Goal: Communication & Community: Answer question/provide support

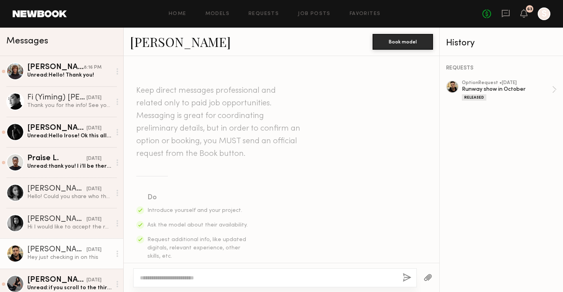
scroll to position [207, 0]
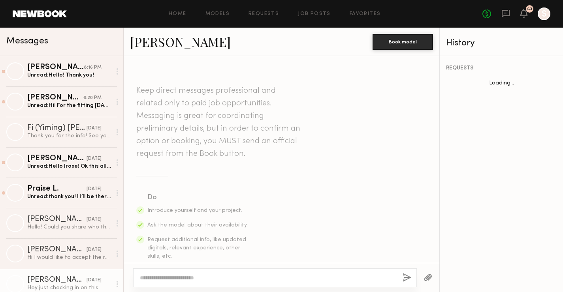
scroll to position [207, 0]
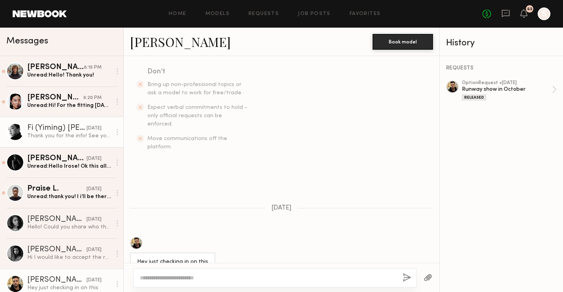
click at [45, 133] on div "Thank you for the info! See you [DATE] 😊" at bounding box center [69, 136] width 84 height 8
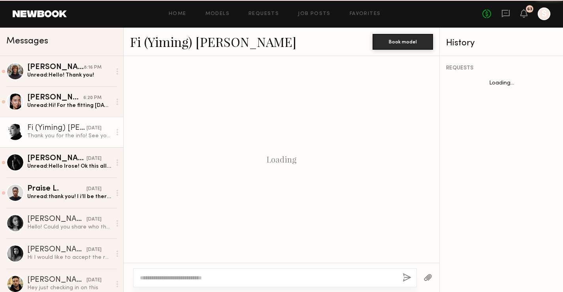
scroll to position [523, 0]
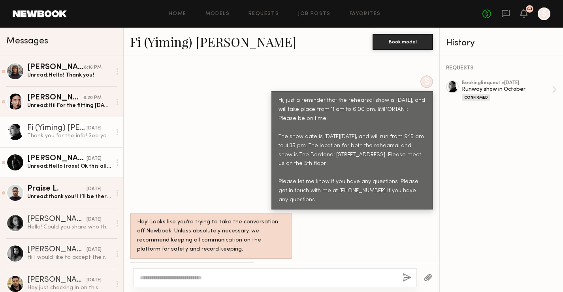
click at [56, 152] on link "Gianpaolo R. yesterday Unread: Hello Irose! Ok this all sounds good! Thank you." at bounding box center [61, 162] width 123 height 30
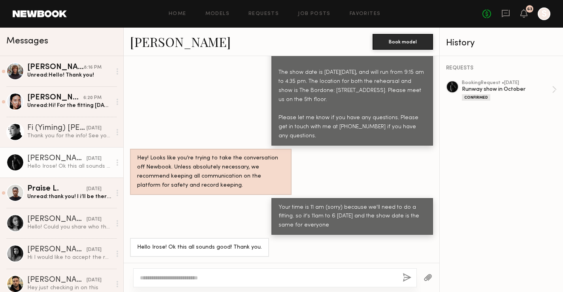
scroll to position [589, 0]
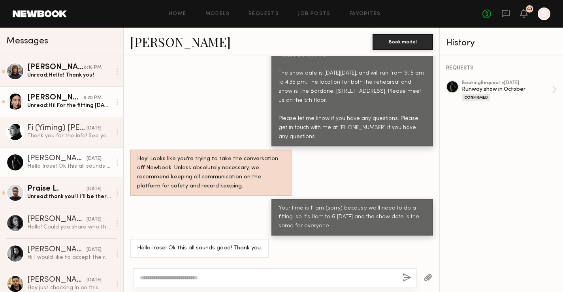
click at [49, 107] on div "Unread: Hi! For the fitting tomorrow, do you need us for the whole time or can …" at bounding box center [69, 106] width 84 height 8
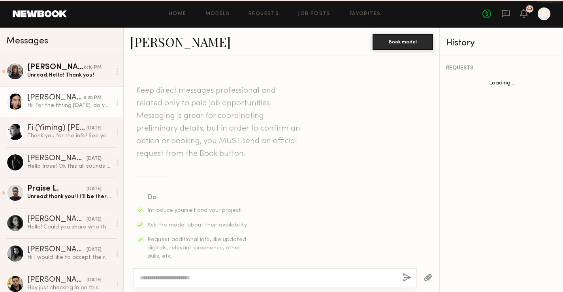
scroll to position [225, 0]
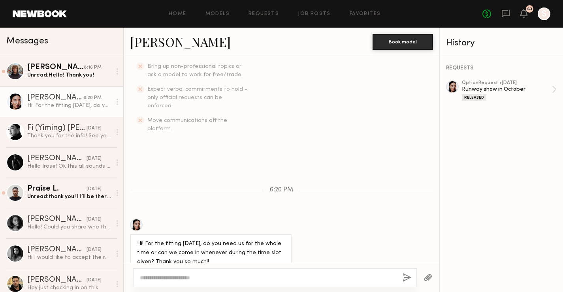
click at [134, 219] on div at bounding box center [136, 225] width 13 height 13
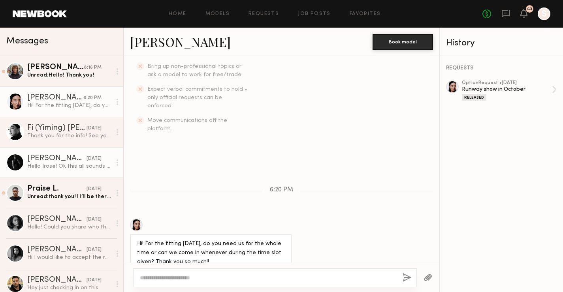
click at [56, 164] on div "Hello Irose! Ok this all sounds good! Thank you." at bounding box center [69, 167] width 84 height 8
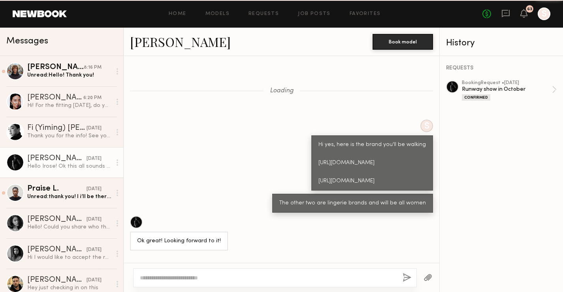
scroll to position [589, 0]
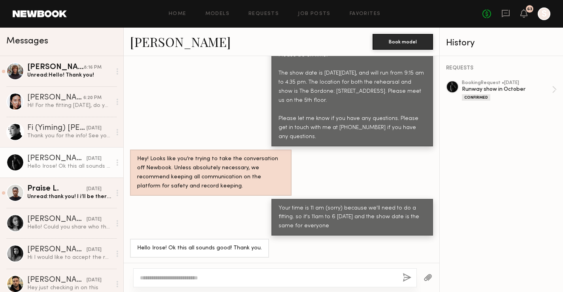
click at [197, 284] on div at bounding box center [275, 278] width 284 height 19
click at [200, 275] on textarea at bounding box center [268, 278] width 256 height 8
click at [430, 277] on button "button" at bounding box center [428, 278] width 9 height 10
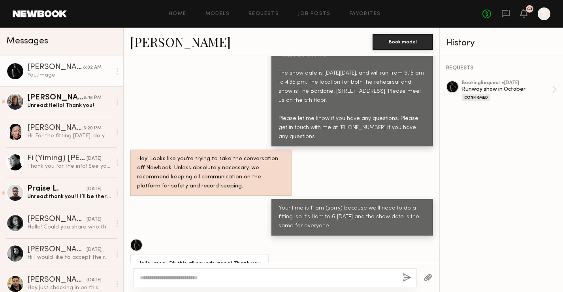
scroll to position [885, 0]
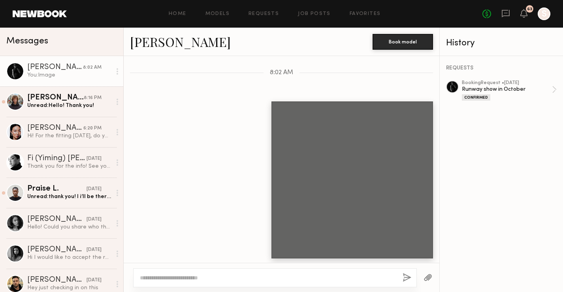
click at [245, 281] on textarea at bounding box center [268, 278] width 256 height 8
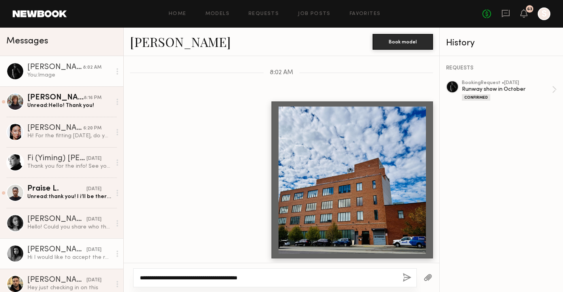
drag, startPoint x: 282, startPoint y: 281, endPoint x: 104, endPoint y: 250, distance: 180.9
click at [104, 250] on div "Messages Gianpaolo R. 8:02 AM You: Image Viktor F. 8:16 PM Unread: Hello! Thank…" at bounding box center [281, 160] width 563 height 265
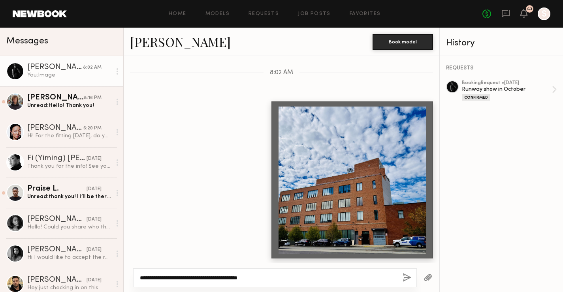
type textarea "**********"
click at [404, 275] on button "button" at bounding box center [407, 278] width 9 height 10
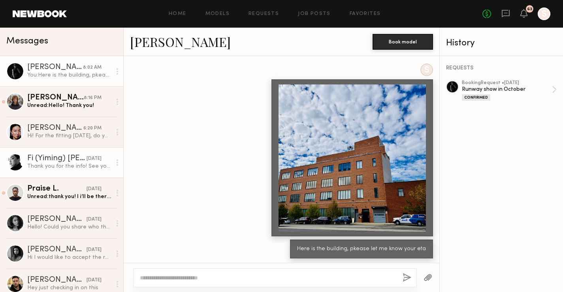
click at [53, 166] on div "Thank you for the info! See you [DATE] 😊" at bounding box center [69, 167] width 84 height 8
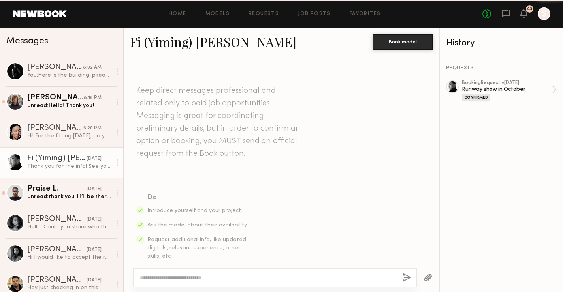
scroll to position [523, 0]
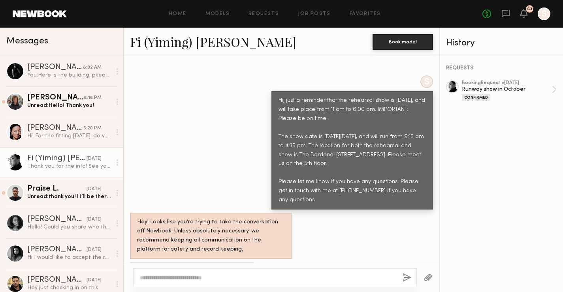
click at [428, 277] on button "button" at bounding box center [428, 278] width 9 height 10
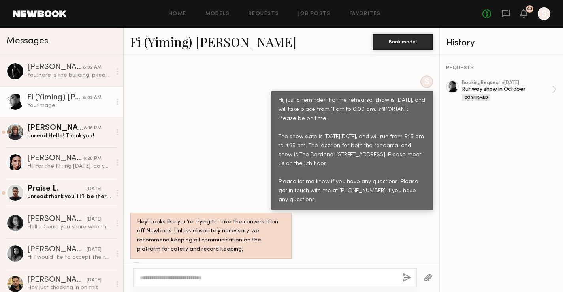
scroll to position [820, 0]
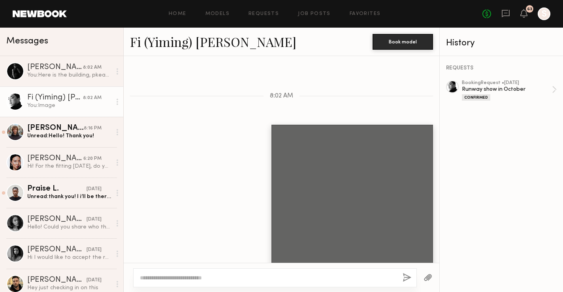
click at [232, 276] on textarea at bounding box center [268, 278] width 256 height 8
paste textarea "**********"
type textarea "**********"
click at [405, 275] on button "button" at bounding box center [407, 278] width 9 height 10
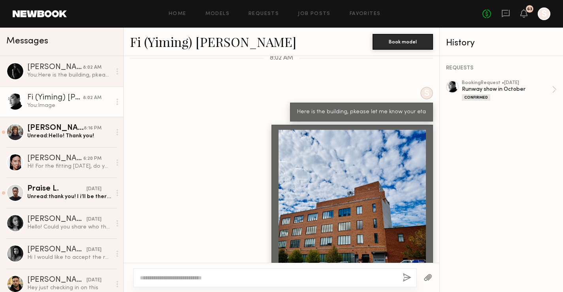
click at [59, 106] on div "You: Image" at bounding box center [69, 106] width 84 height 8
click at [75, 107] on div "You: Image" at bounding box center [69, 106] width 84 height 8
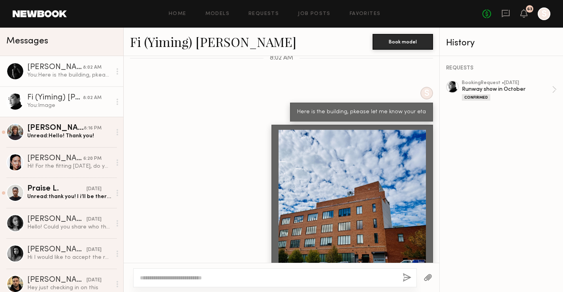
click at [58, 69] on div "[PERSON_NAME]" at bounding box center [55, 68] width 56 height 8
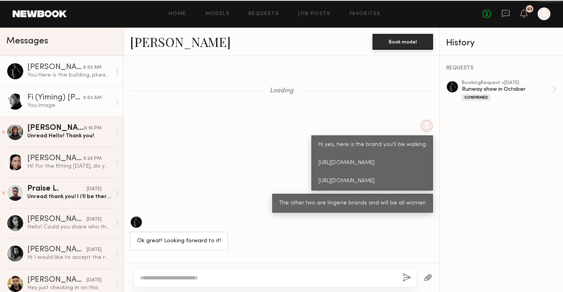
scroll to position [863, 0]
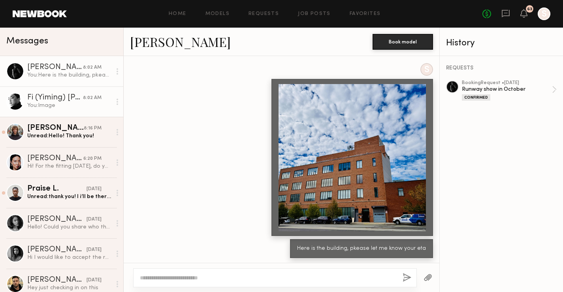
click at [55, 97] on div "Fi (Yiming) [PERSON_NAME]" at bounding box center [55, 98] width 56 height 8
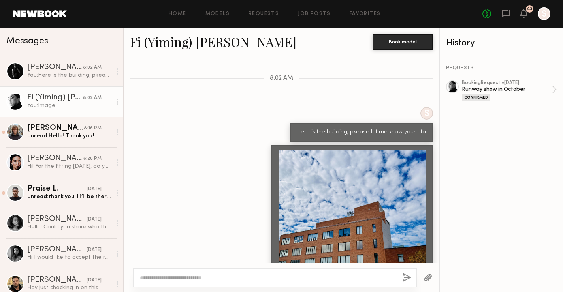
scroll to position [798, 0]
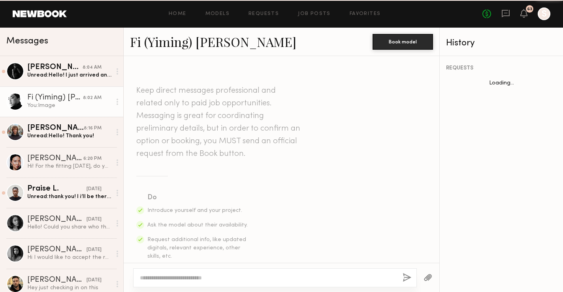
scroll to position [798, 0]
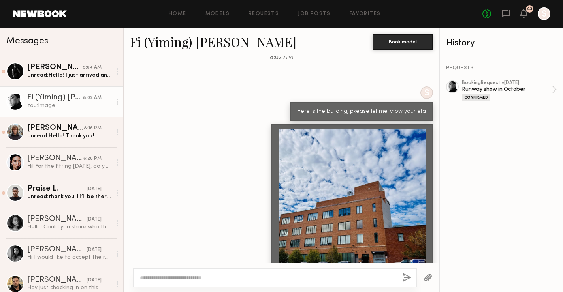
click at [64, 95] on div "Fi (Yiming) [PERSON_NAME]" at bounding box center [55, 98] width 56 height 8
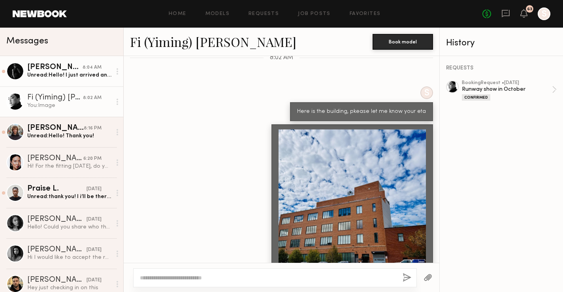
click at [66, 77] on div "Unread: Hello! I just arrived and am on the 5th floor" at bounding box center [69, 76] width 84 height 8
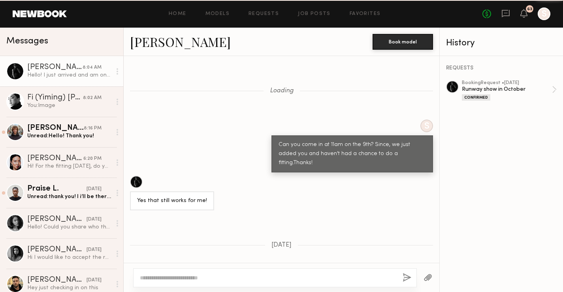
scroll to position [673, 0]
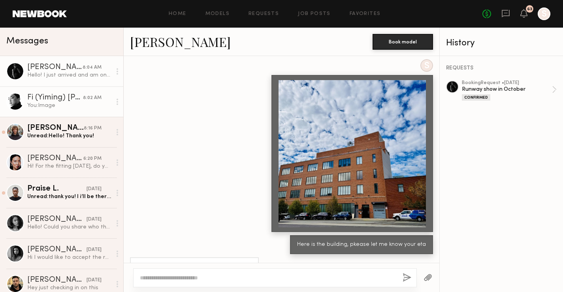
click at [59, 104] on div "You: Image" at bounding box center [69, 106] width 84 height 8
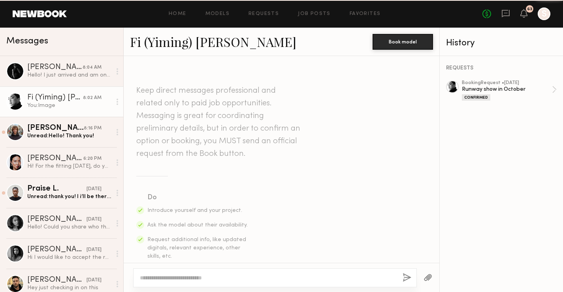
scroll to position [798, 0]
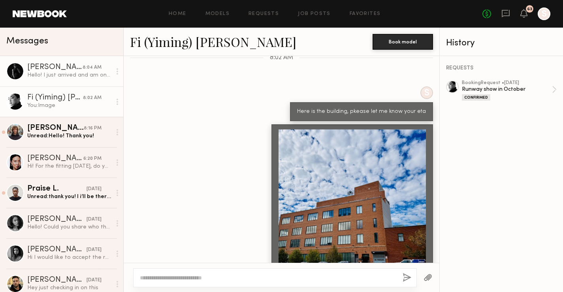
click at [77, 66] on div "[PERSON_NAME]" at bounding box center [54, 68] width 55 height 8
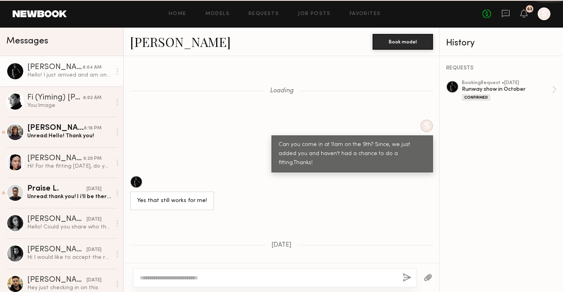
scroll to position [673, 0]
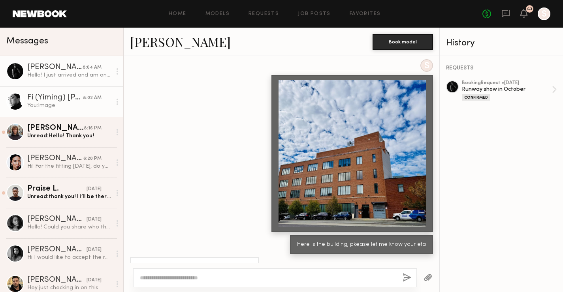
click at [54, 102] on div "You: Image" at bounding box center [69, 106] width 84 height 8
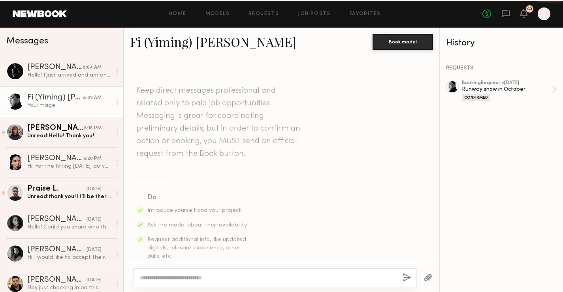
scroll to position [798, 0]
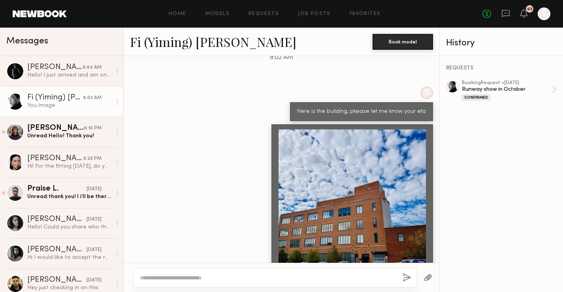
click at [65, 109] on div "You: Image" at bounding box center [69, 106] width 84 height 8
click at [223, 273] on div at bounding box center [275, 278] width 284 height 19
click at [224, 280] on textarea at bounding box center [268, 278] width 256 height 8
type textarea "**********"
click at [405, 277] on button "button" at bounding box center [407, 278] width 9 height 10
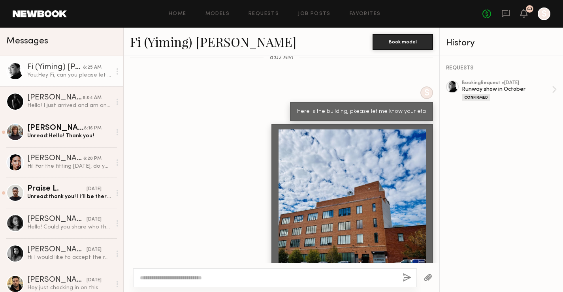
scroll to position [880, 0]
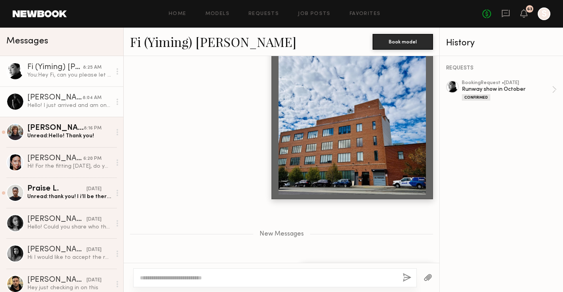
click at [55, 96] on div "[PERSON_NAME]" at bounding box center [54, 98] width 55 height 8
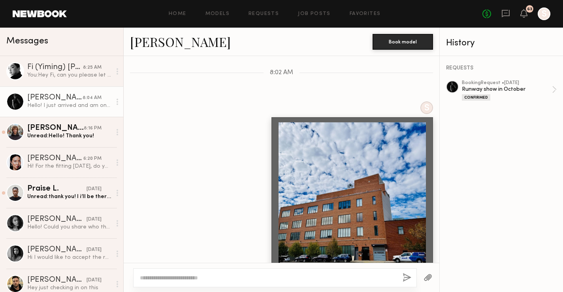
scroll to position [673, 0]
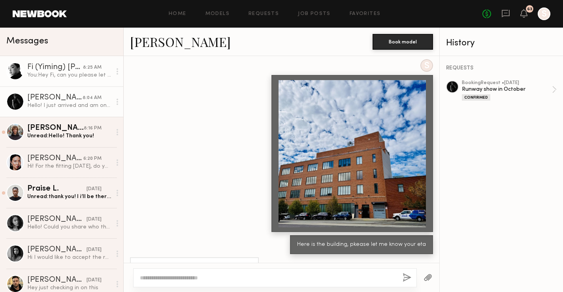
click at [60, 77] on div "You: Hey Fi, can you please let me know your eta?" at bounding box center [69, 76] width 84 height 8
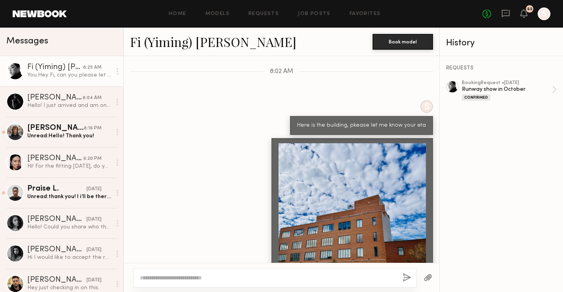
scroll to position [820, 0]
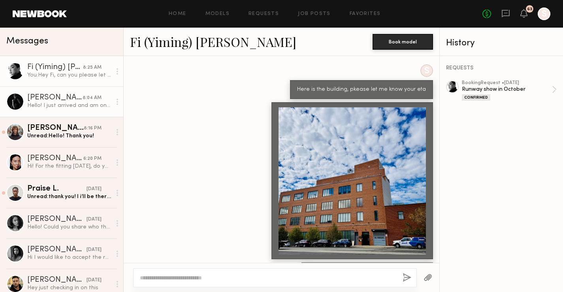
click at [64, 96] on div "[PERSON_NAME]" at bounding box center [54, 98] width 55 height 8
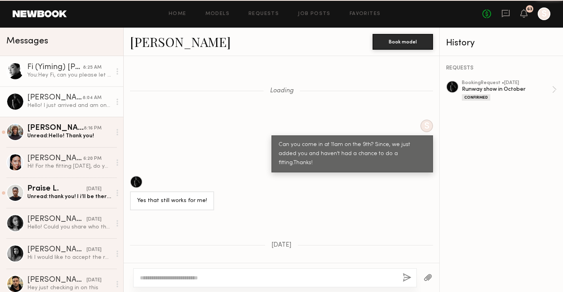
scroll to position [673, 0]
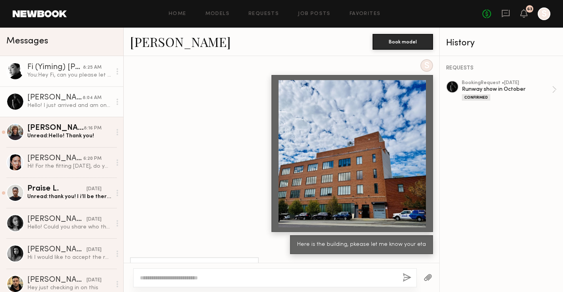
click at [64, 65] on div "Fi (Yiming) [PERSON_NAME]" at bounding box center [55, 68] width 56 height 8
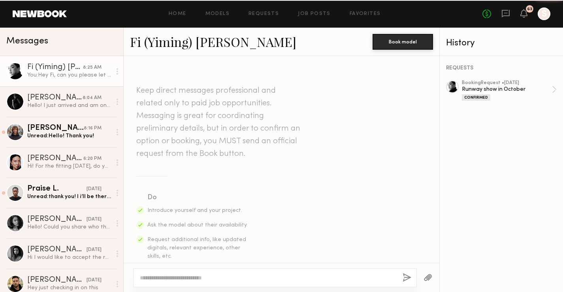
scroll to position [820, 0]
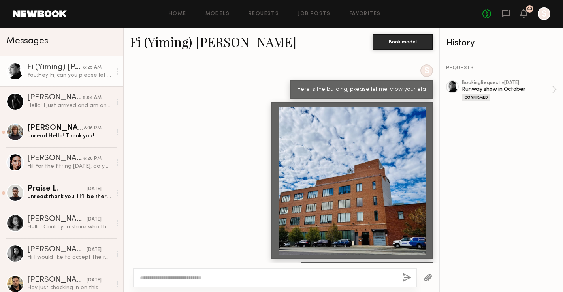
click at [519, 15] on div "No fees up to $5,000 63 S" at bounding box center [517, 14] width 68 height 13
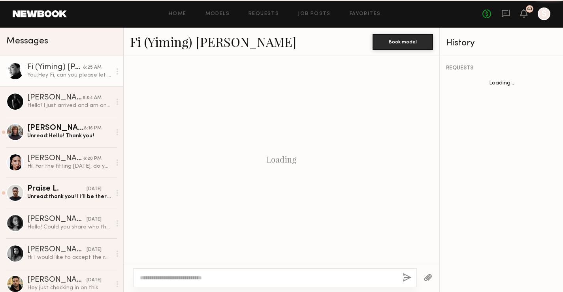
scroll to position [820, 0]
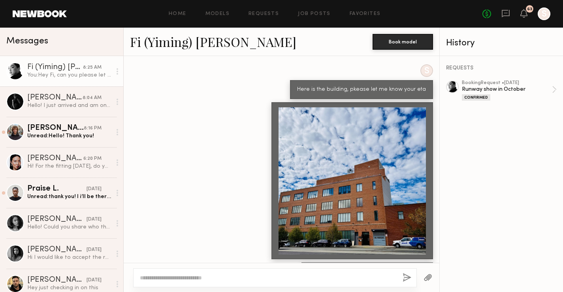
click at [528, 14] on div "No fees up to $5,000 63 S" at bounding box center [517, 14] width 68 height 13
click at [524, 14] on icon at bounding box center [524, 13] width 6 height 6
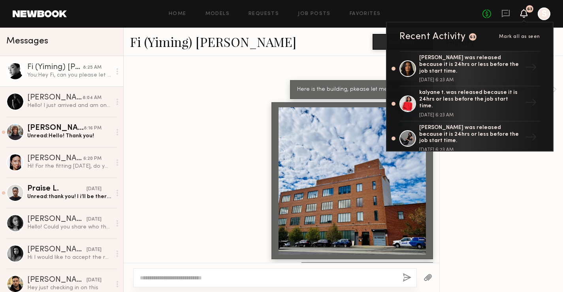
click at [202, 176] on div at bounding box center [282, 180] width 316 height 157
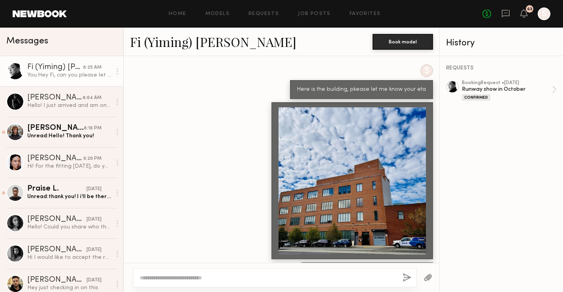
click at [32, 75] on div "You: Hey Fi, can you please let me know your eta?" at bounding box center [69, 76] width 84 height 8
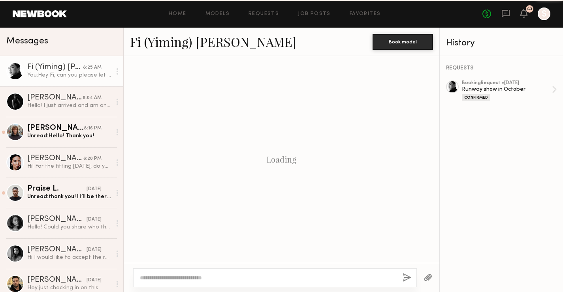
scroll to position [820, 0]
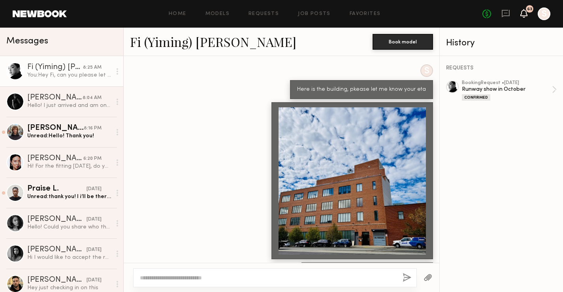
click at [522, 9] on icon at bounding box center [523, 13] width 7 height 9
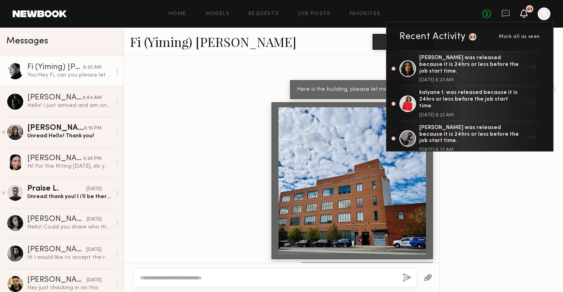
click at [490, 202] on div "REQUESTS booking Request • [DATE] Runway show in October Confirmed" at bounding box center [501, 174] width 123 height 236
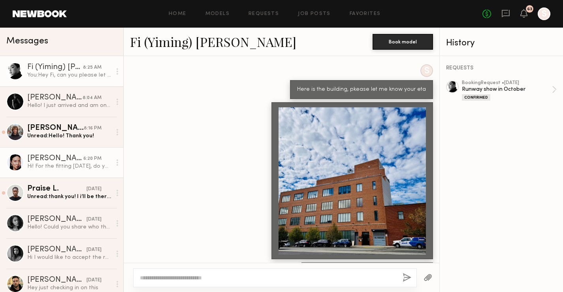
click at [52, 161] on div "[PERSON_NAME]" at bounding box center [55, 159] width 56 height 8
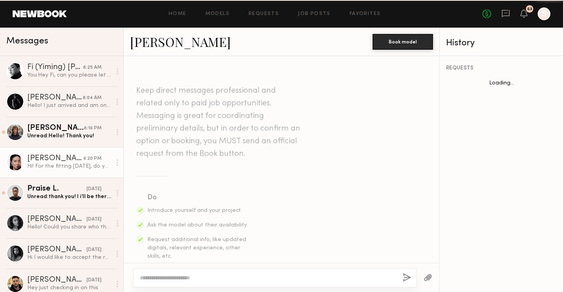
scroll to position [225, 0]
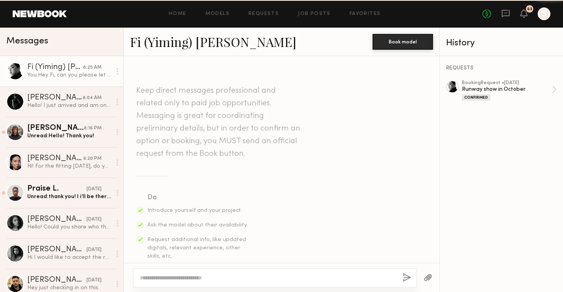
scroll to position [820, 0]
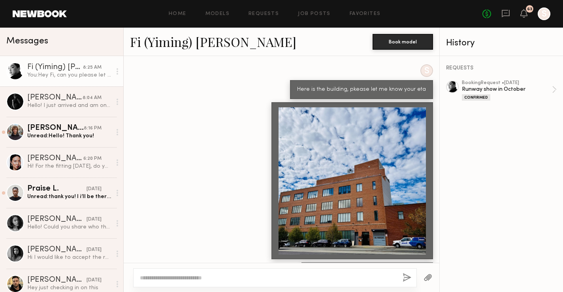
click at [64, 68] on div "Fi (Yiming) [PERSON_NAME]" at bounding box center [55, 68] width 56 height 8
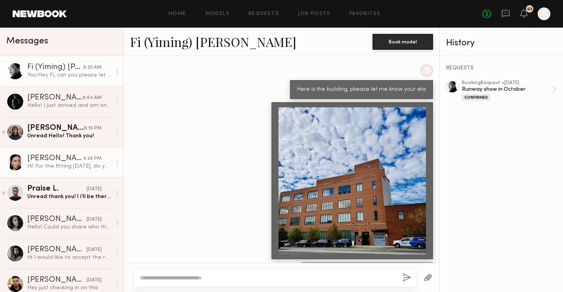
click at [58, 171] on link "[PERSON_NAME] 6:20 PM Hi! For the fitting [DATE], do you need us for the whole …" at bounding box center [61, 162] width 123 height 30
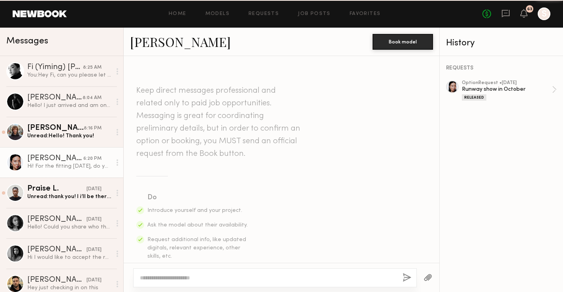
scroll to position [225, 0]
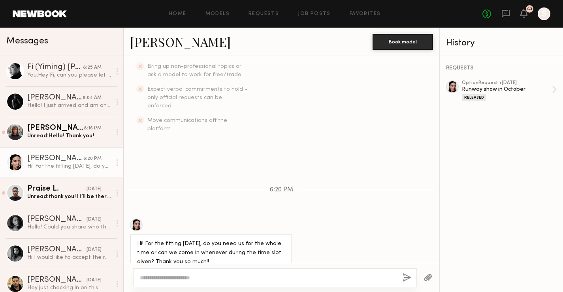
click at [207, 279] on textarea at bounding box center [268, 278] width 256 height 8
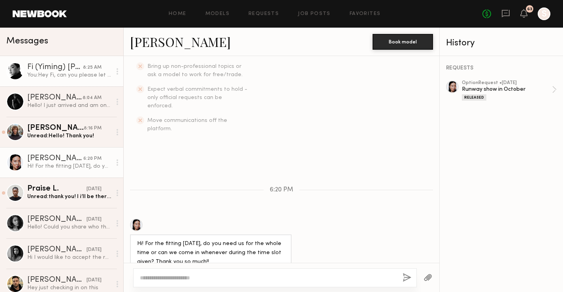
click at [70, 74] on div "You: Hey Fi, can you please let me know your eta?" at bounding box center [69, 76] width 84 height 8
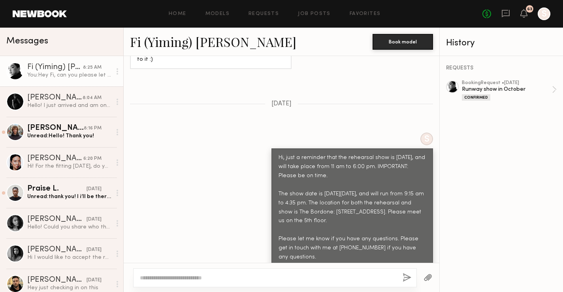
scroll to position [820, 0]
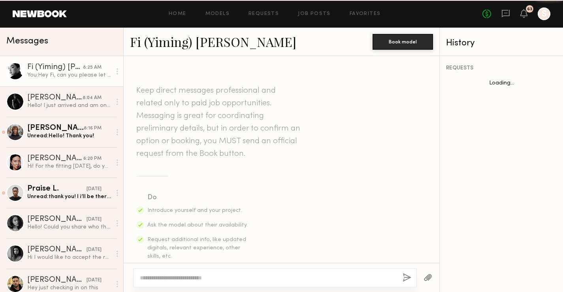
scroll to position [820, 0]
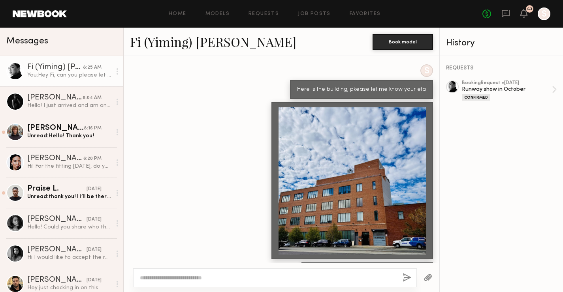
click at [525, 8] on div "No fees up to $5,000 63 S" at bounding box center [517, 14] width 68 height 13
click at [526, 11] on icon at bounding box center [524, 13] width 6 height 6
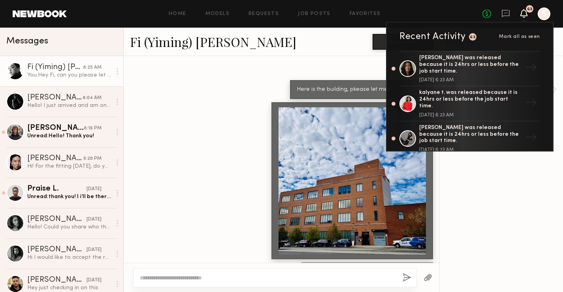
click at [475, 197] on div "REQUESTS booking Request • [DATE] Runway show in October Confirmed" at bounding box center [501, 174] width 123 height 236
